Goal: Information Seeking & Learning: Understand process/instructions

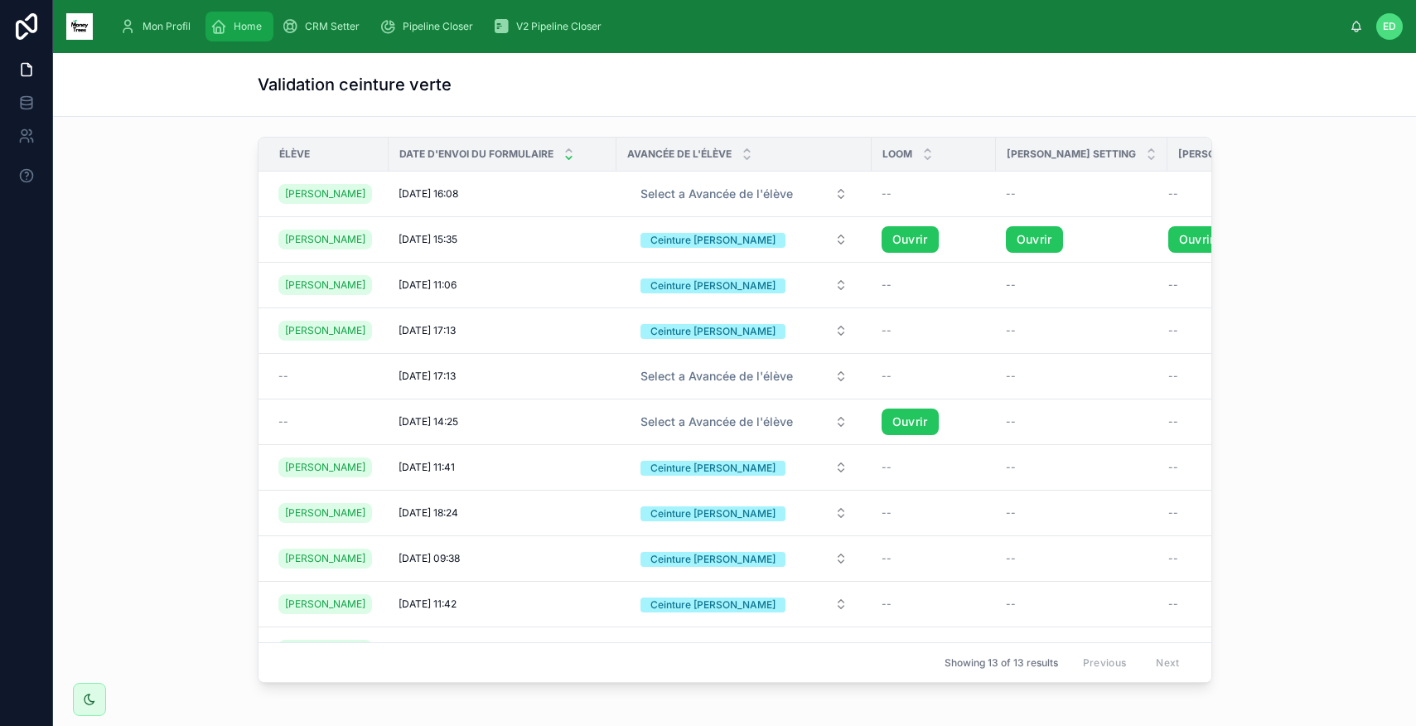
click at [245, 33] on div "Home" at bounding box center [239, 26] width 58 height 27
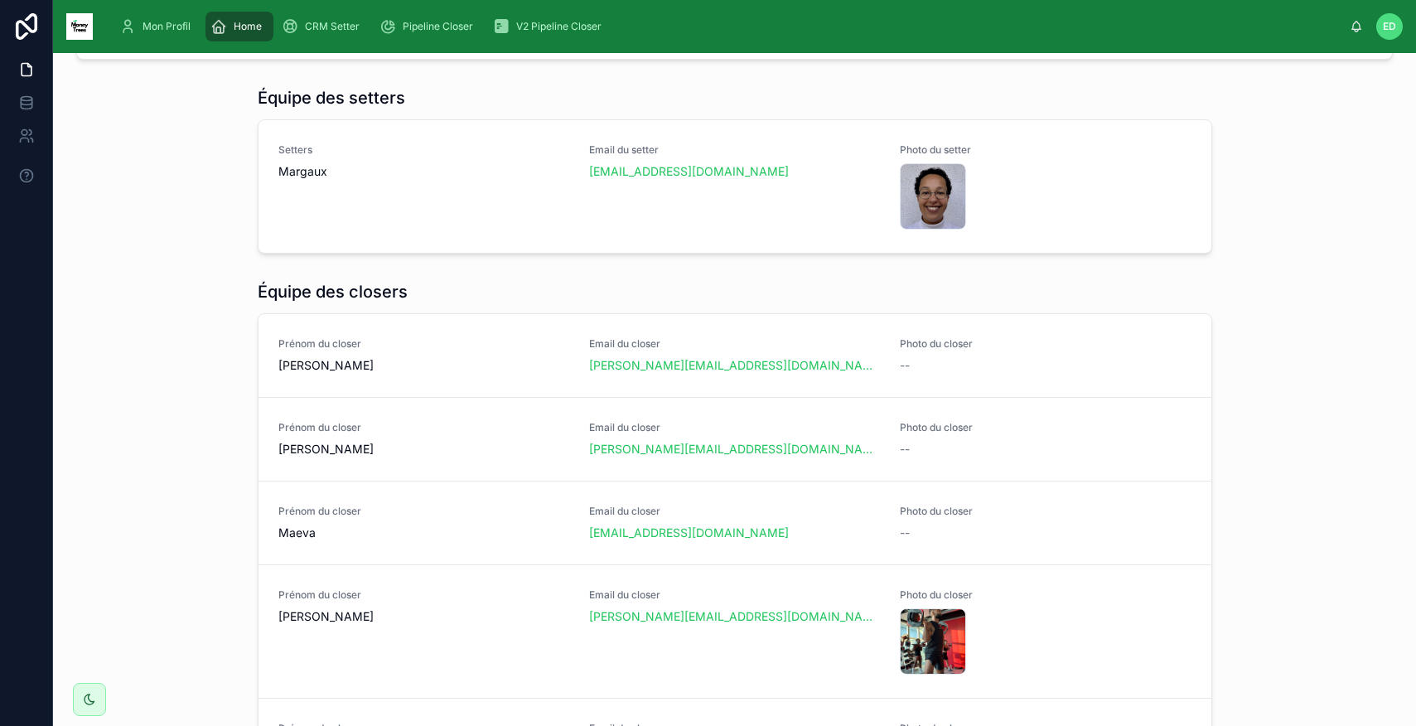
scroll to position [1307, 0]
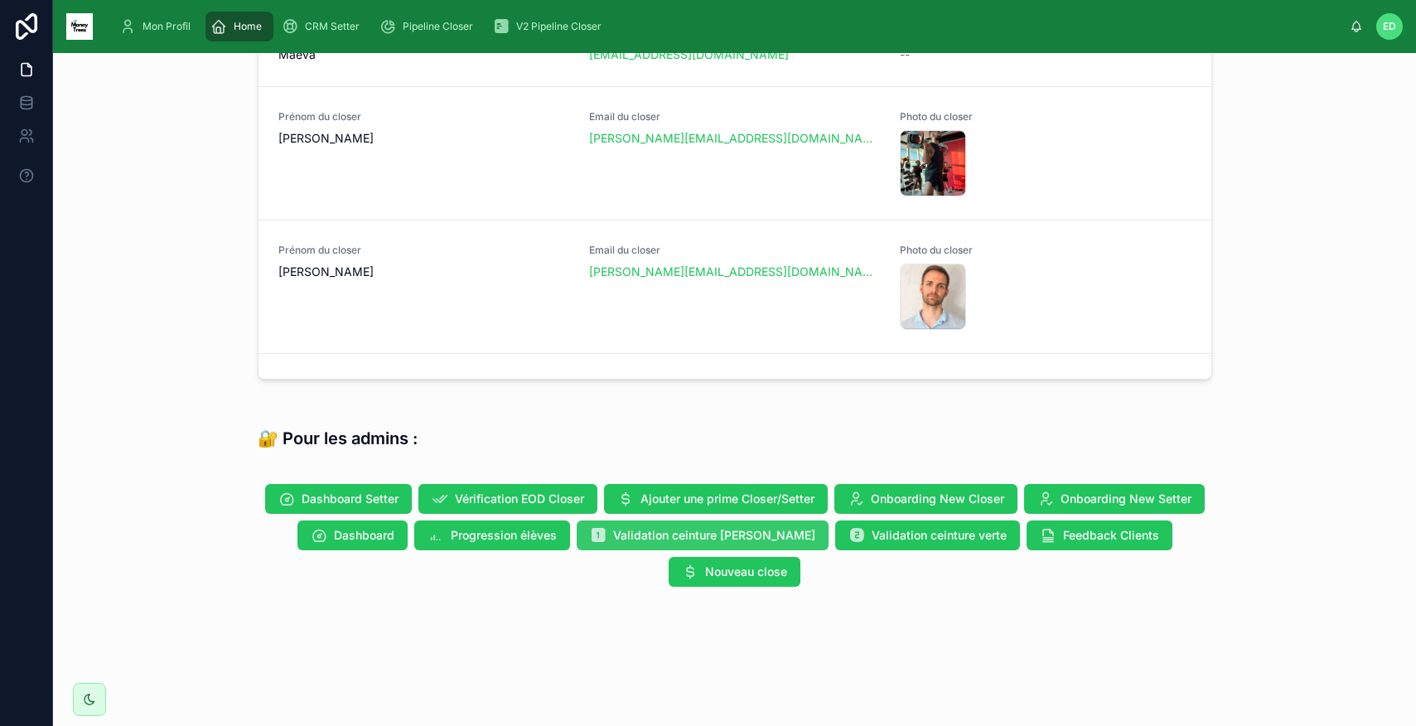
click at [701, 544] on button "Validation ceinture [PERSON_NAME]" at bounding box center [703, 535] width 252 height 30
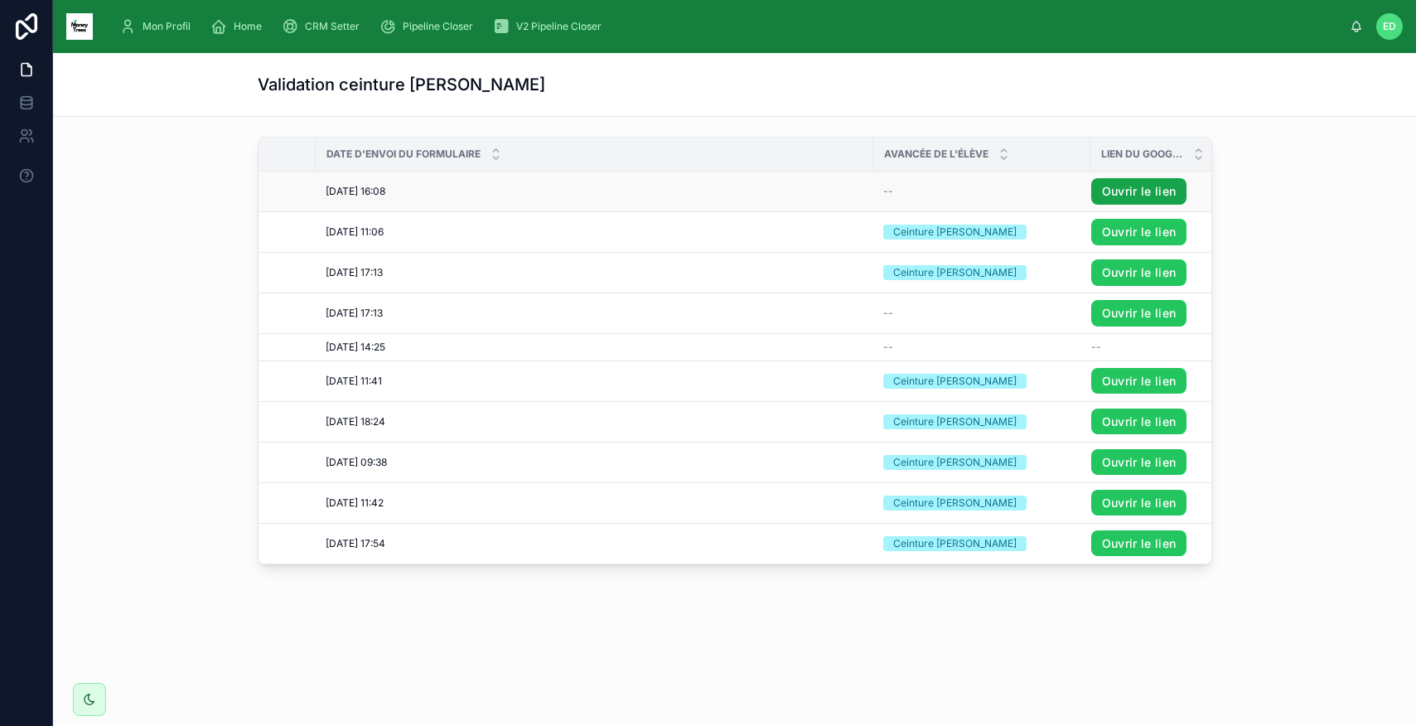
scroll to position [0, 124]
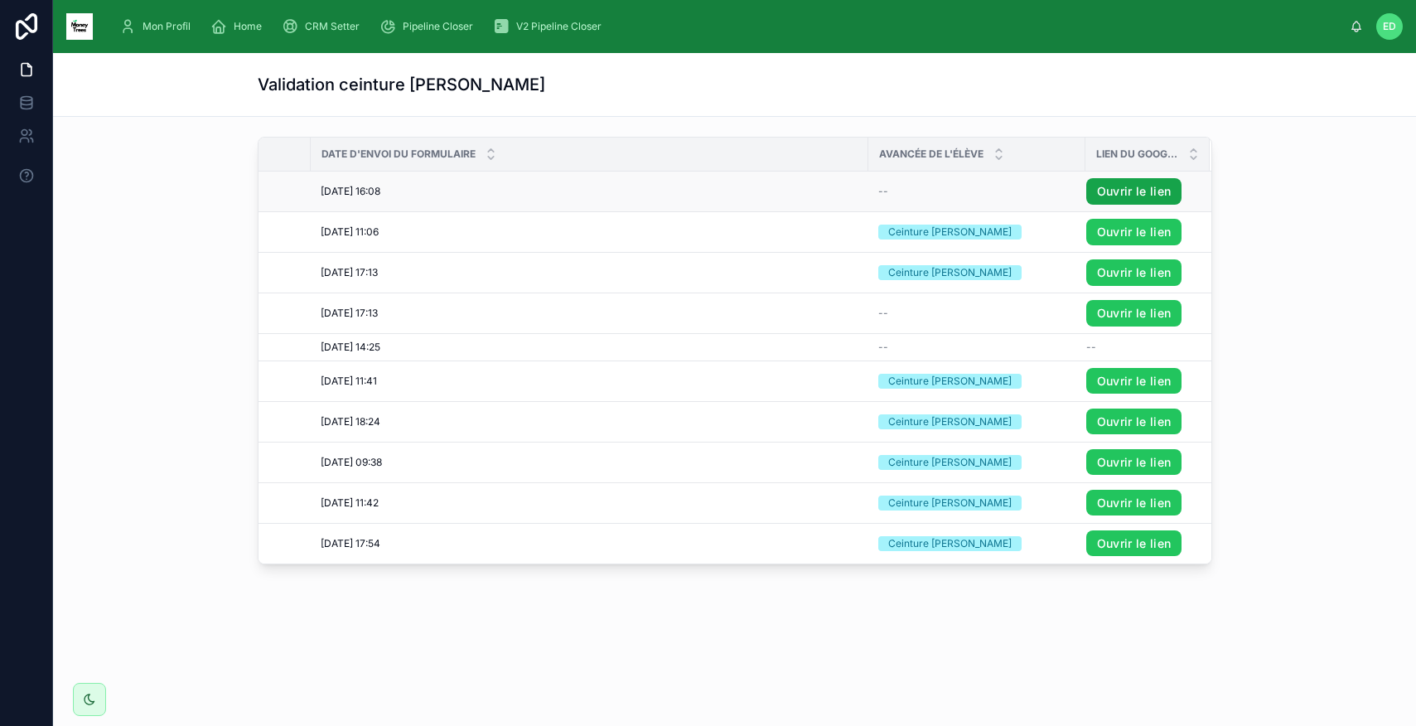
click at [1107, 191] on link "Ouvrir le lien" at bounding box center [1134, 191] width 96 height 27
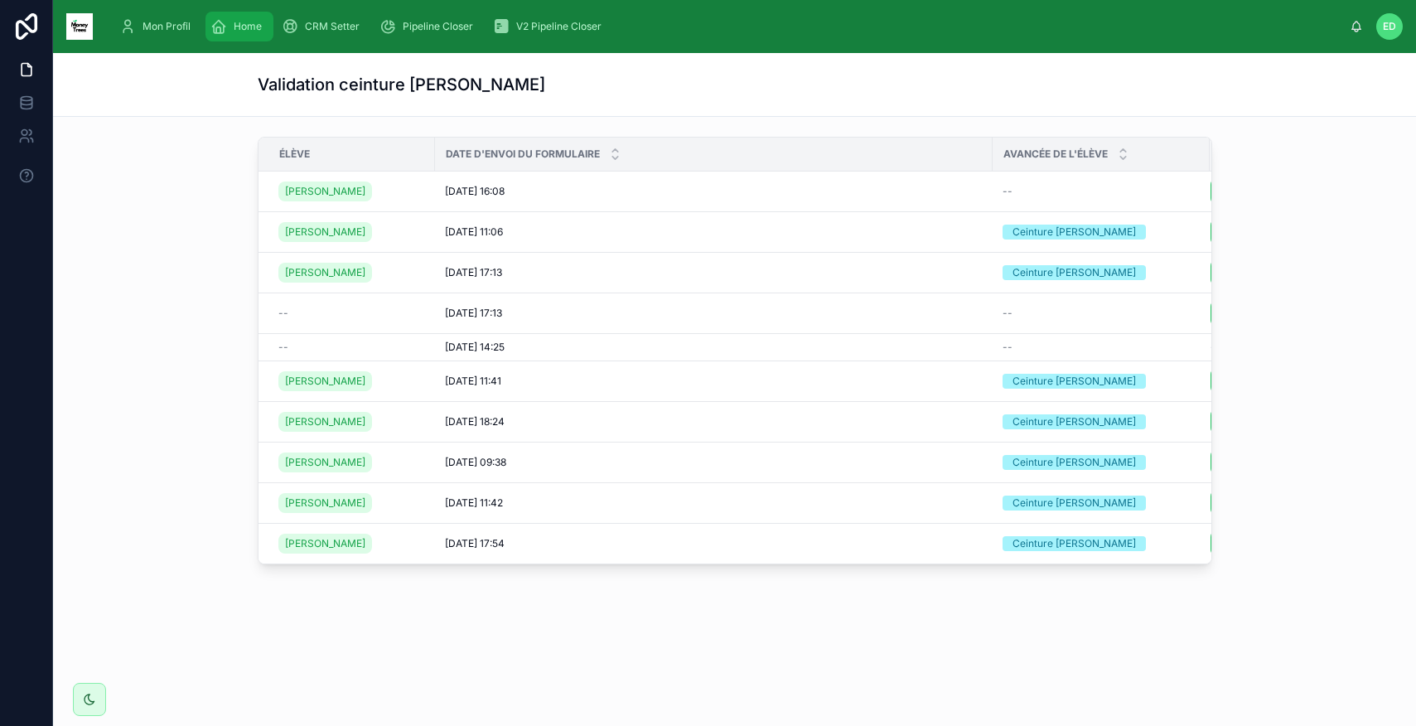
click at [244, 27] on span "Home" at bounding box center [248, 26] width 28 height 13
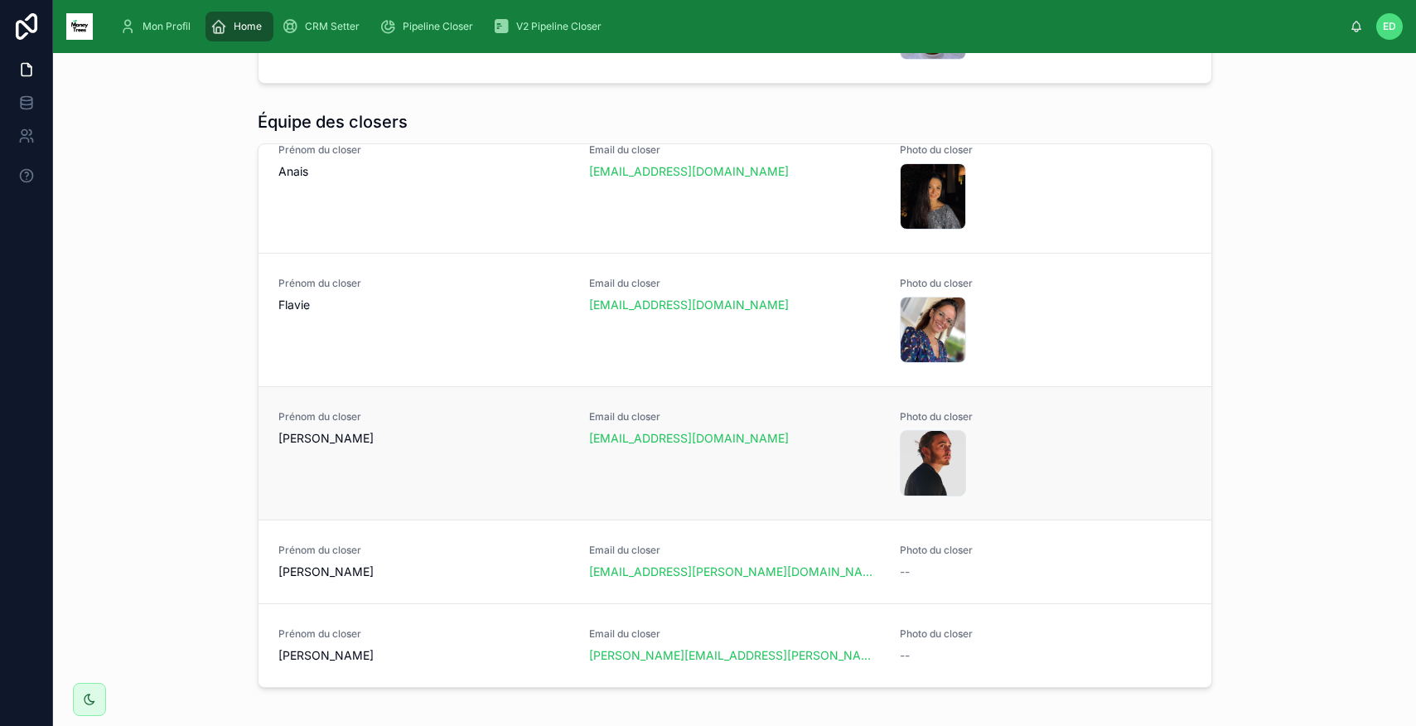
scroll to position [1307, 0]
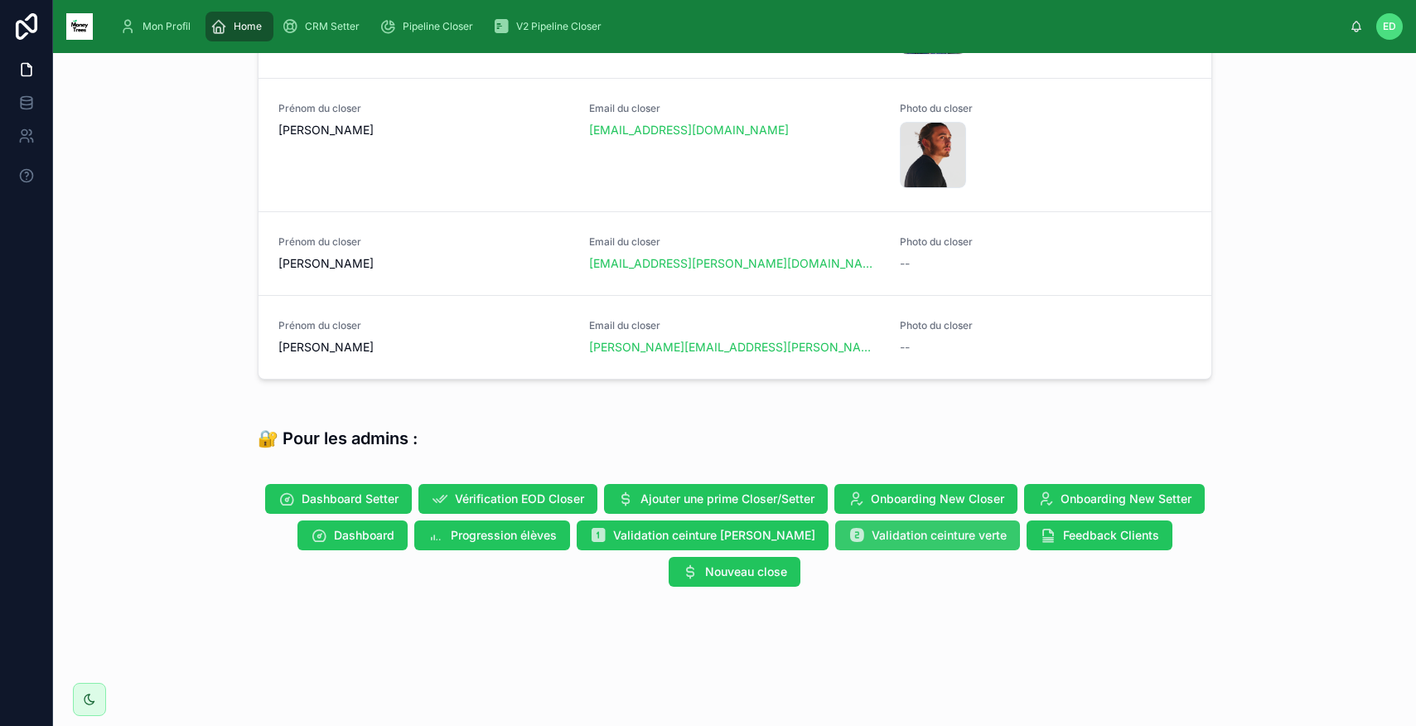
click at [903, 544] on button "Validation ceinture verte" at bounding box center [927, 535] width 185 height 30
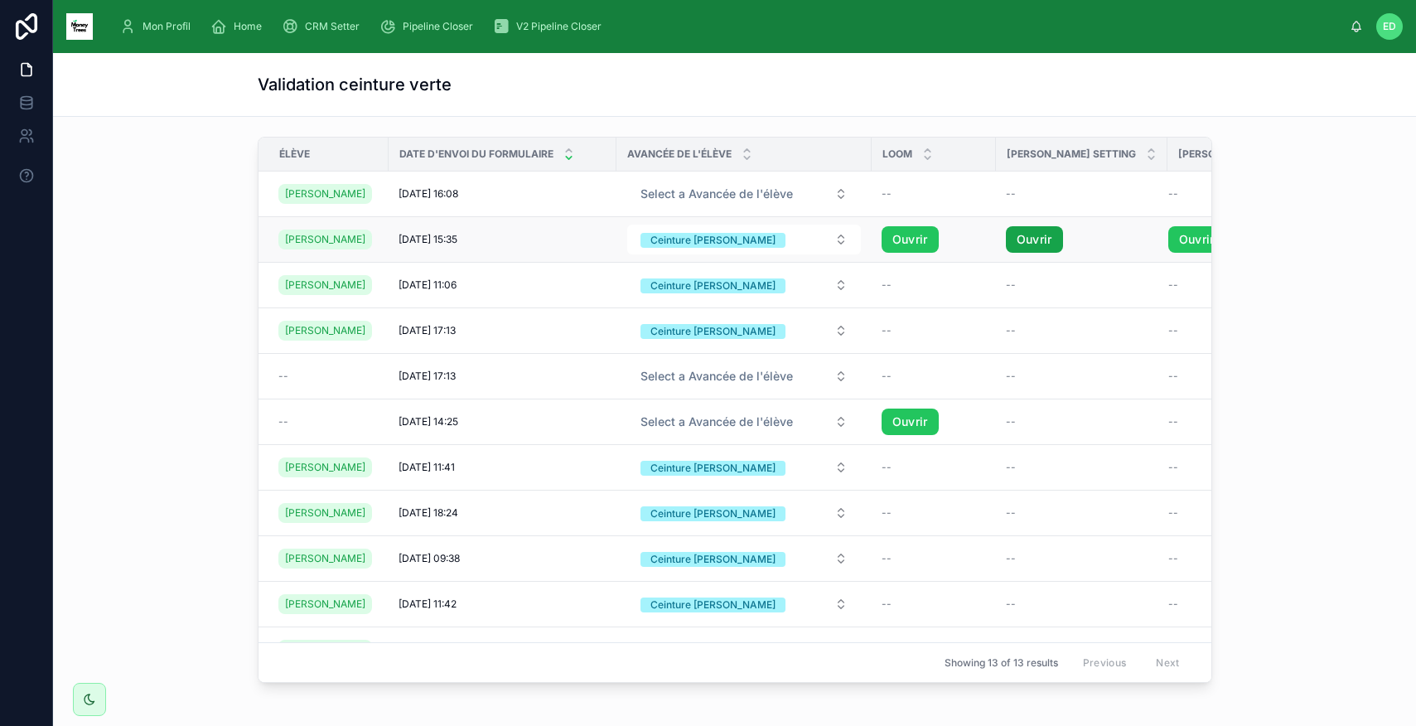
click at [1031, 236] on link "Ouvrir" at bounding box center [1034, 239] width 57 height 27
